Goal: Task Accomplishment & Management: Manage account settings

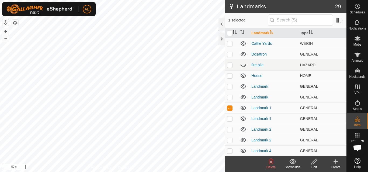
click at [231, 88] on p-checkbox at bounding box center [229, 86] width 5 height 4
checkbox input "true"
click at [230, 99] on p-checkbox at bounding box center [229, 97] width 5 height 4
checkbox input "true"
click at [228, 119] on p-checkbox at bounding box center [229, 119] width 5 height 4
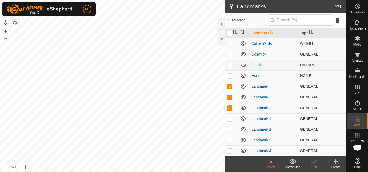
checkbox input "true"
click at [231, 129] on p-checkbox at bounding box center [229, 130] width 5 height 4
click at [229, 129] on p-checkbox at bounding box center [229, 130] width 5 height 4
checkbox input "true"
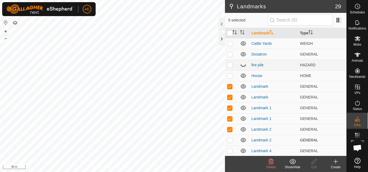
click at [230, 138] on p-tablecheckbox at bounding box center [229, 140] width 5 height 4
checkbox input "true"
click at [229, 151] on p-checkbox at bounding box center [229, 151] width 5 height 4
checkbox input "true"
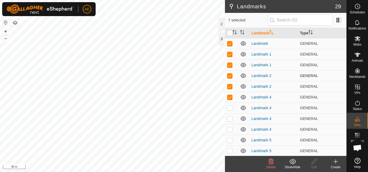
scroll to position [54, 0]
click at [229, 107] on p-checkbox at bounding box center [229, 108] width 5 height 4
checkbox input "true"
click at [231, 118] on p-checkbox at bounding box center [229, 118] width 5 height 4
checkbox input "true"
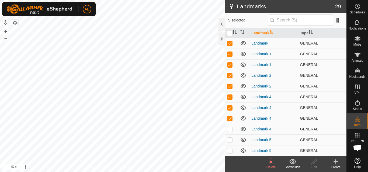
click at [230, 128] on p-checkbox at bounding box center [229, 129] width 5 height 4
checkbox input "true"
click at [231, 139] on p-checkbox at bounding box center [229, 140] width 5 height 4
checkbox input "true"
click at [230, 150] on p-checkbox at bounding box center [229, 151] width 5 height 4
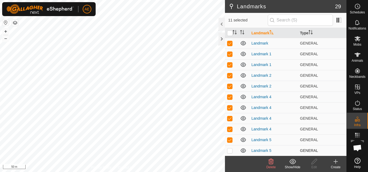
checkbox input "true"
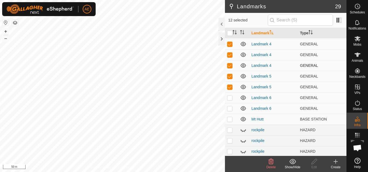
scroll to position [118, 0]
click at [228, 97] on p-checkbox at bounding box center [229, 98] width 5 height 4
checkbox input "true"
click at [230, 109] on p-checkbox at bounding box center [229, 108] width 5 height 4
checkbox input "true"
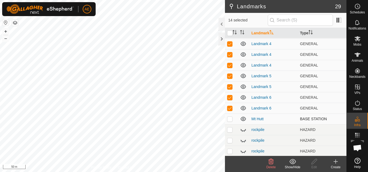
click at [231, 121] on p-checkbox at bounding box center [229, 119] width 5 height 4
checkbox input "true"
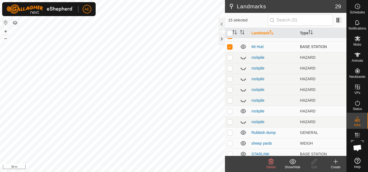
scroll to position [191, 0]
click at [269, 165] on icon at bounding box center [270, 162] width 6 height 6
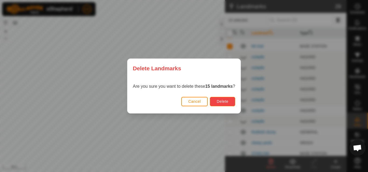
click at [228, 100] on span "Delete" at bounding box center [222, 102] width 12 height 4
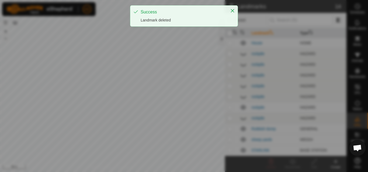
scroll to position [33, 0]
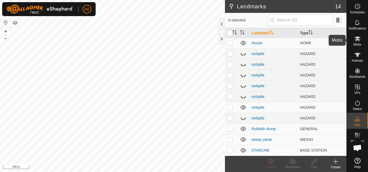
click at [356, 41] on icon at bounding box center [357, 39] width 6 height 6
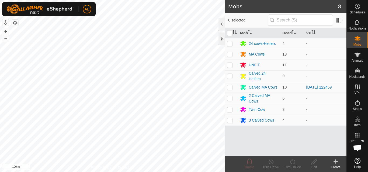
click at [219, 42] on div at bounding box center [221, 39] width 6 height 13
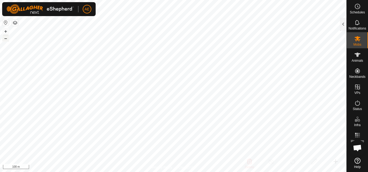
click at [5, 41] on button "–" at bounding box center [5, 38] width 6 height 6
click at [5, 40] on button "–" at bounding box center [5, 38] width 6 height 6
click at [6, 32] on button "+" at bounding box center [5, 31] width 6 height 6
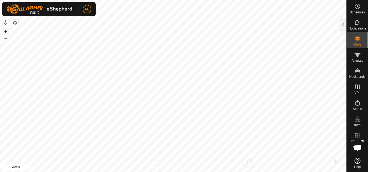
click at [6, 32] on button "+" at bounding box center [5, 31] width 6 height 6
click at [8, 40] on button "–" at bounding box center [5, 38] width 6 height 6
click at [6, 41] on button "–" at bounding box center [5, 38] width 6 height 6
click at [6, 32] on button "+" at bounding box center [5, 31] width 6 height 6
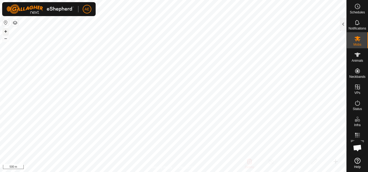
click at [6, 32] on button "+" at bounding box center [5, 31] width 6 height 6
